Goal: Task Accomplishment & Management: Use online tool/utility

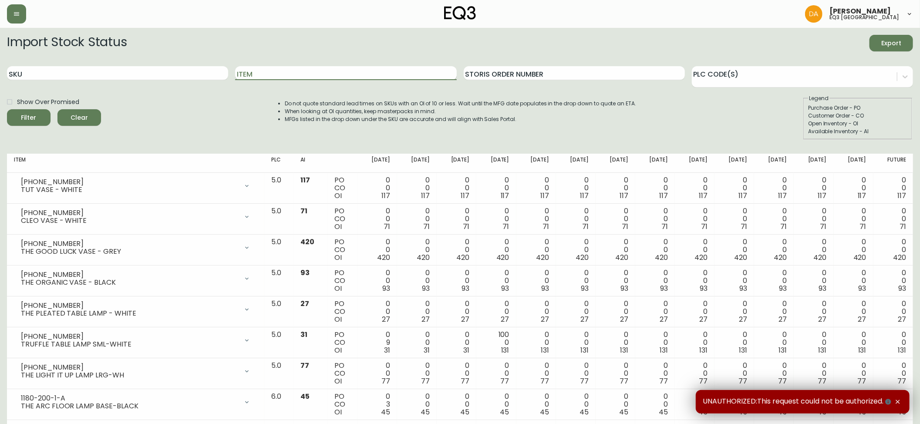
click at [274, 74] on input "Item" at bounding box center [345, 73] width 221 height 14
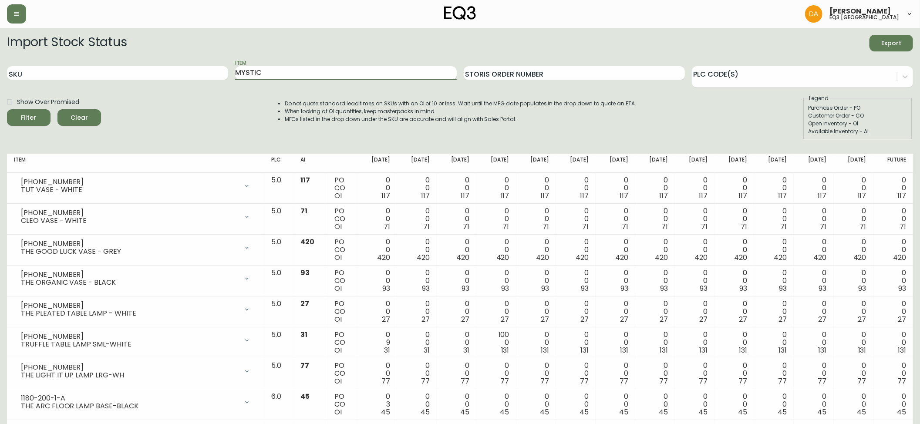
click at [7, 109] on button "Filter" at bounding box center [29, 117] width 44 height 17
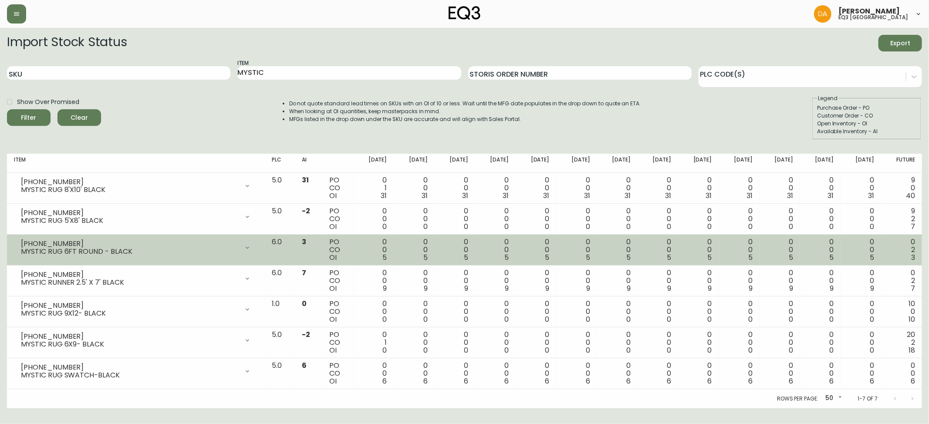
click at [192, 248] on div "MYSTIC RUG 6FT ROUND - BLACK" at bounding box center [130, 252] width 218 height 8
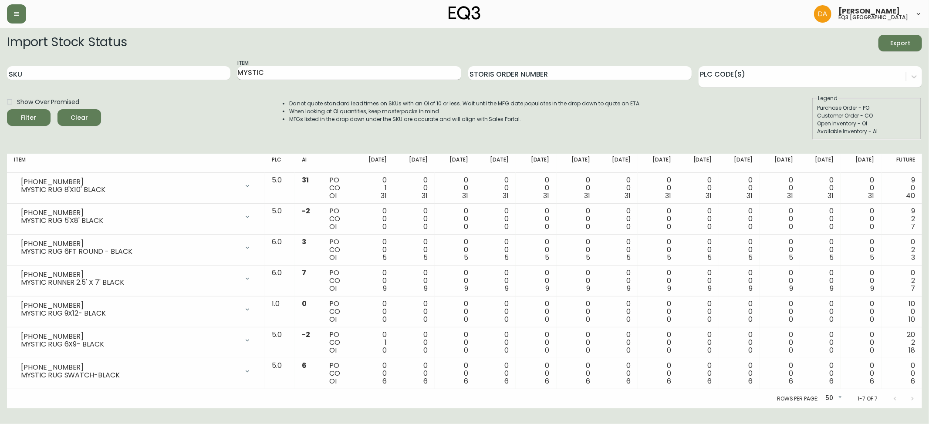
click at [295, 74] on input "MYSTIC" at bounding box center [348, 73] width 223 height 14
drag, startPoint x: 295, startPoint y: 74, endPoint x: 197, endPoint y: 72, distance: 98.0
click at [197, 73] on div "SKU Item MYSTIC Storis Order Number PLC Code(s)" at bounding box center [464, 73] width 915 height 28
type input "NOMAD"
click at [7, 109] on button "Filter" at bounding box center [29, 117] width 44 height 17
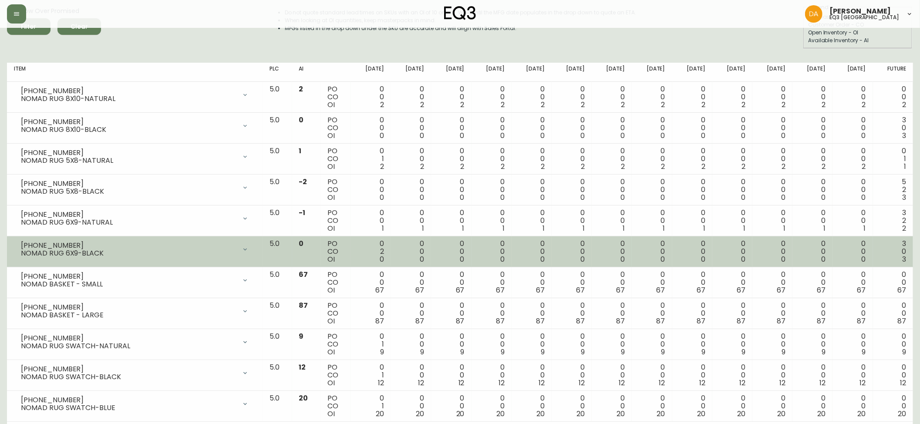
scroll to position [109, 0]
